Goal: Navigation & Orientation: Find specific page/section

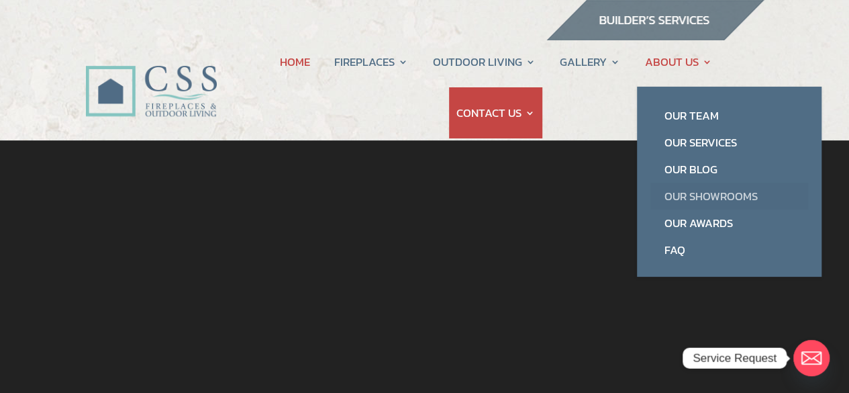
click at [713, 193] on link "Our Showrooms" at bounding box center [730, 196] width 158 height 27
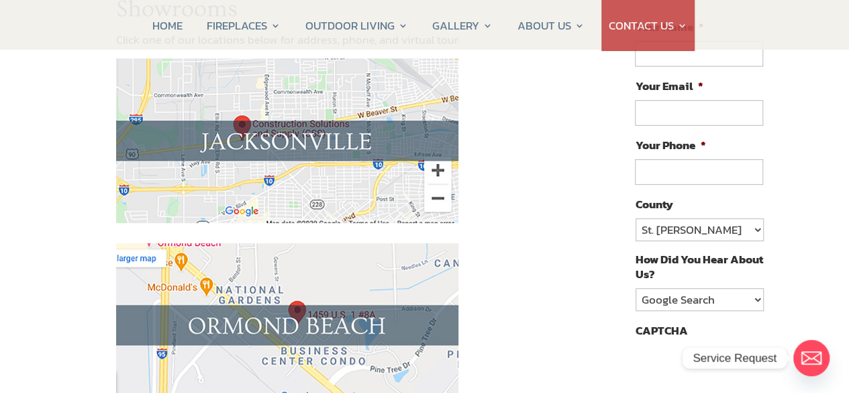
scroll to position [201, 0]
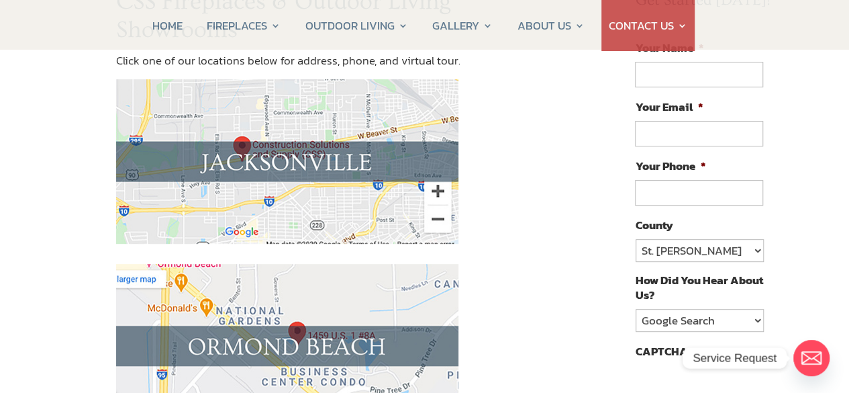
click at [281, 162] on img at bounding box center [287, 161] width 342 height 165
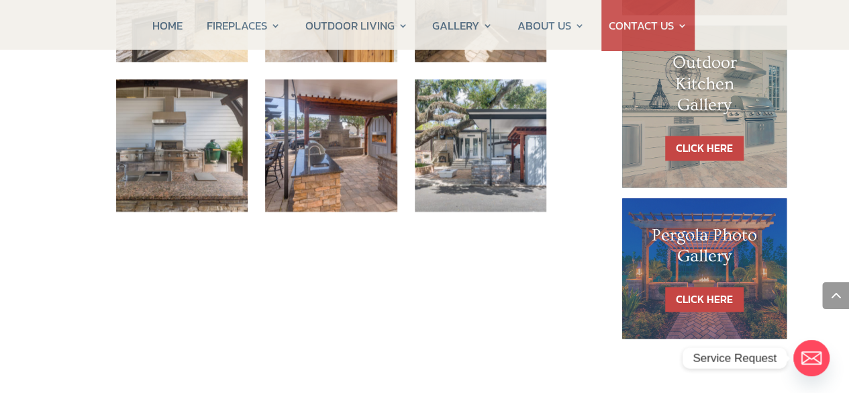
scroll to position [806, 0]
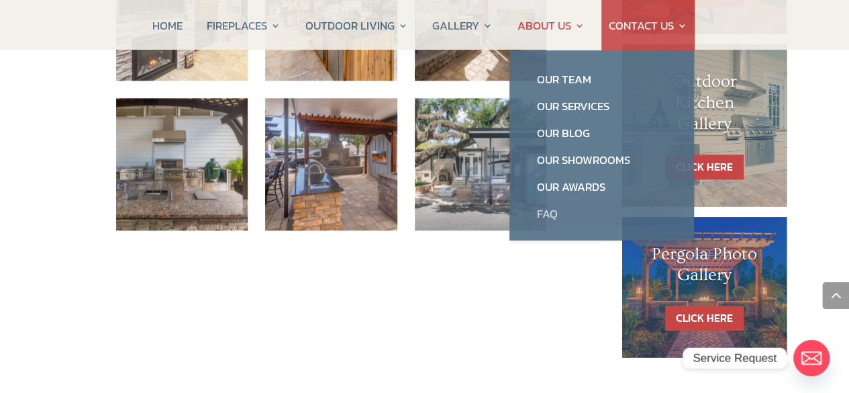
click at [549, 212] on link "FAQ" at bounding box center [602, 213] width 158 height 27
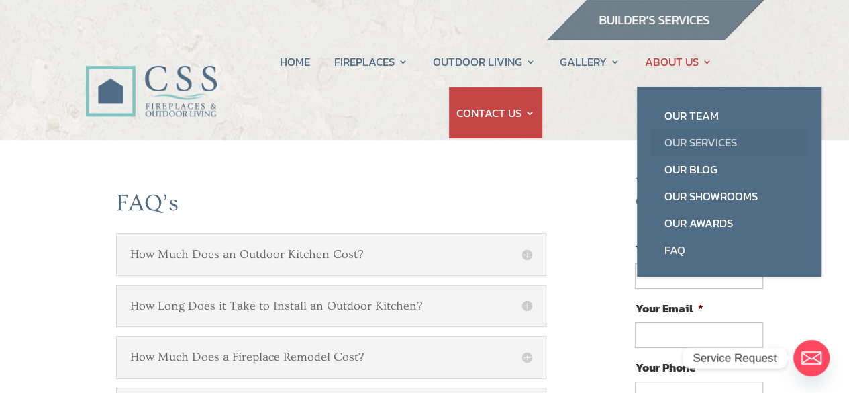
click at [684, 135] on link "Our Services" at bounding box center [730, 142] width 158 height 27
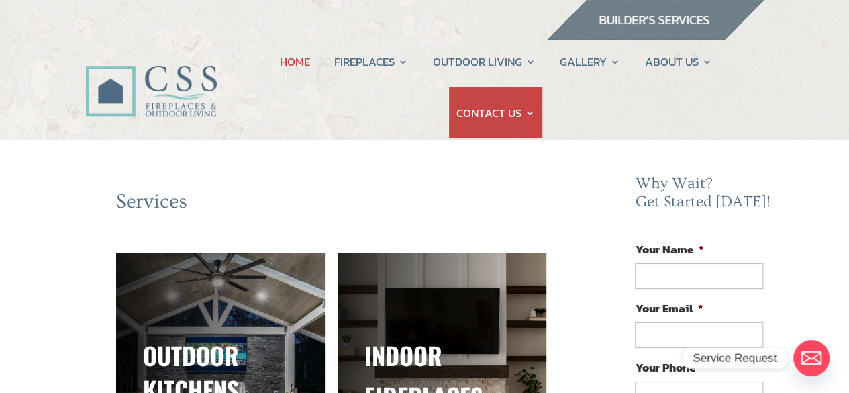
click at [295, 60] on link "HOME" at bounding box center [295, 61] width 30 height 51
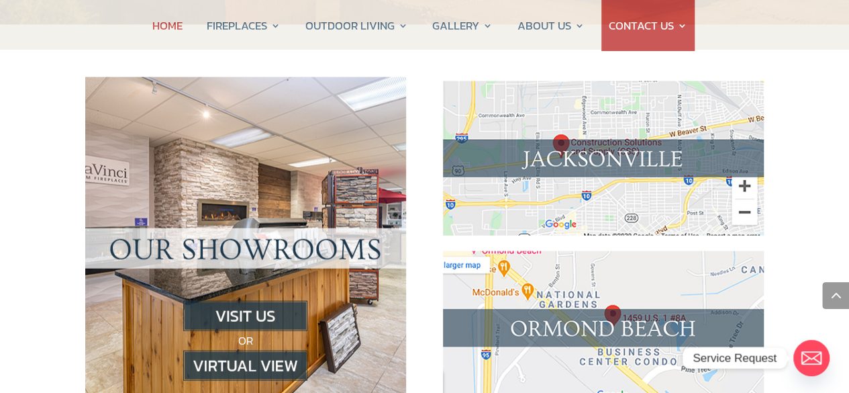
scroll to position [1410, 0]
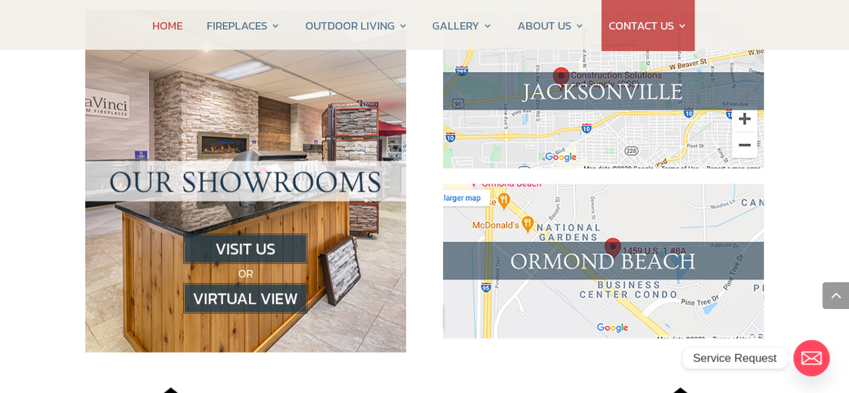
click at [254, 234] on img at bounding box center [245, 249] width 124 height 30
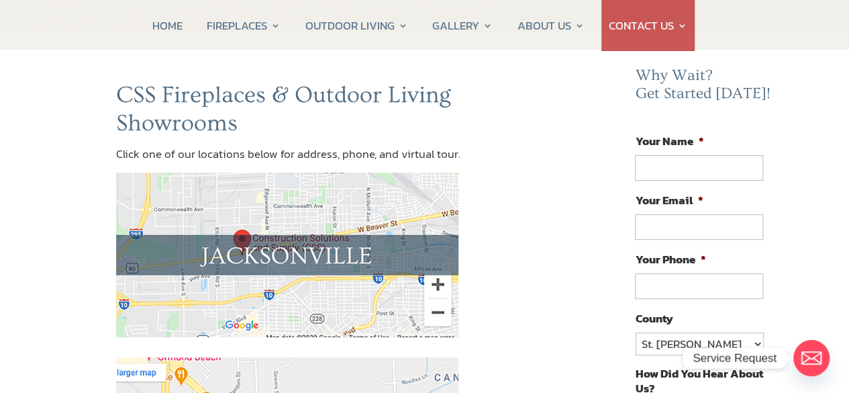
scroll to position [201, 0]
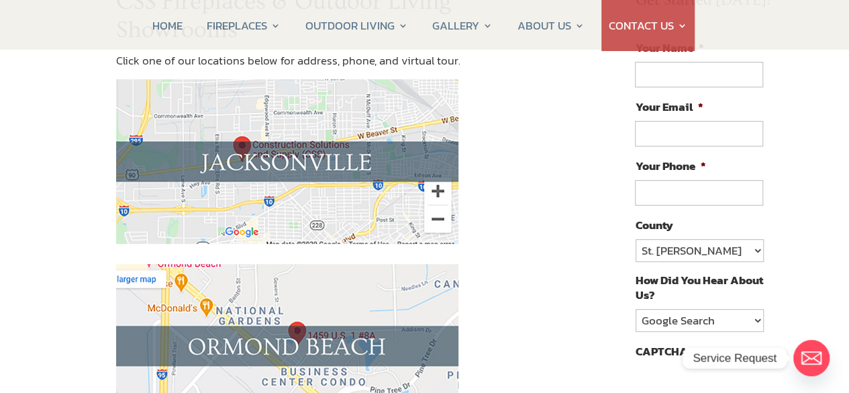
click at [357, 166] on img at bounding box center [287, 161] width 342 height 165
